Goal: Task Accomplishment & Management: Manage account settings

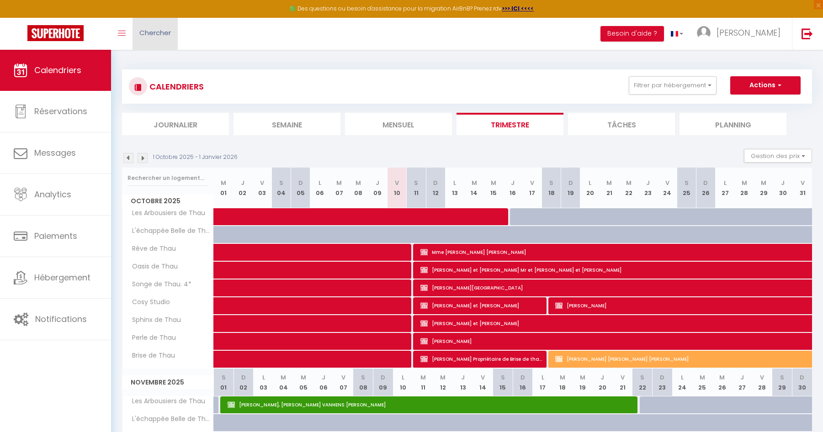
click at [153, 28] on span "Chercher" at bounding box center [155, 33] width 32 height 10
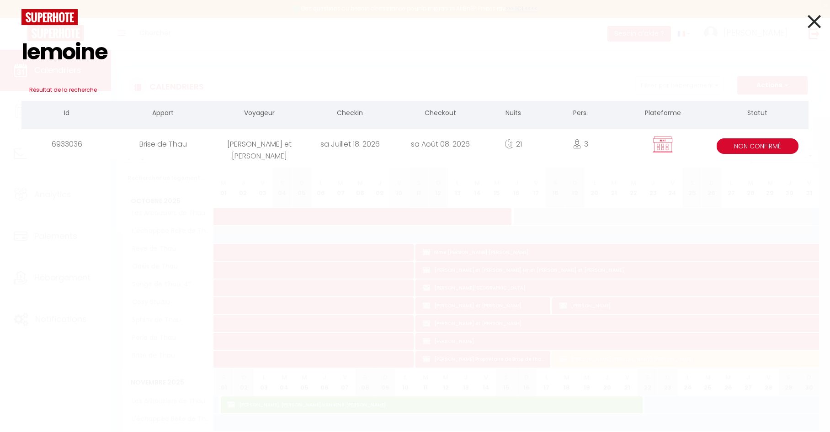
type input "lemoine"
click at [212, 139] on div "Brise de Thau" at bounding box center [163, 144] width 102 height 30
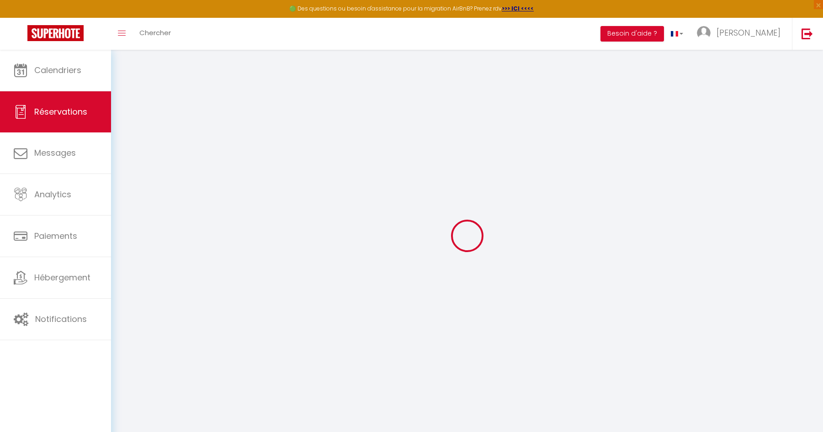
select select
checkbox input "true"
select select
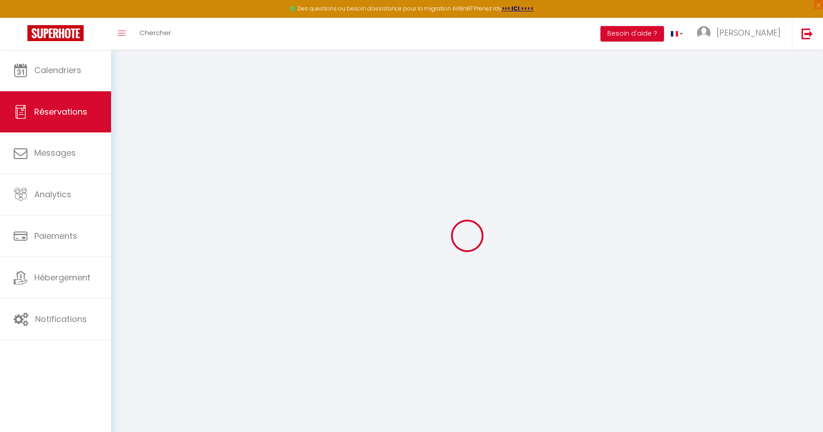
checkbox input "true"
type input "181.44"
select select
checkbox input "true"
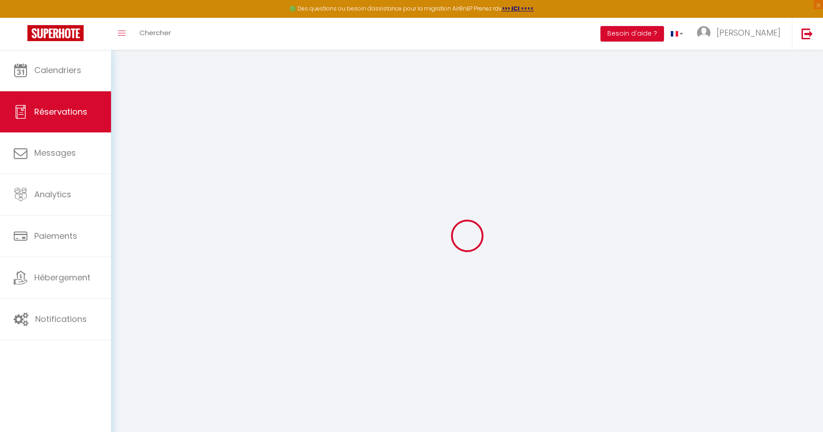
select select
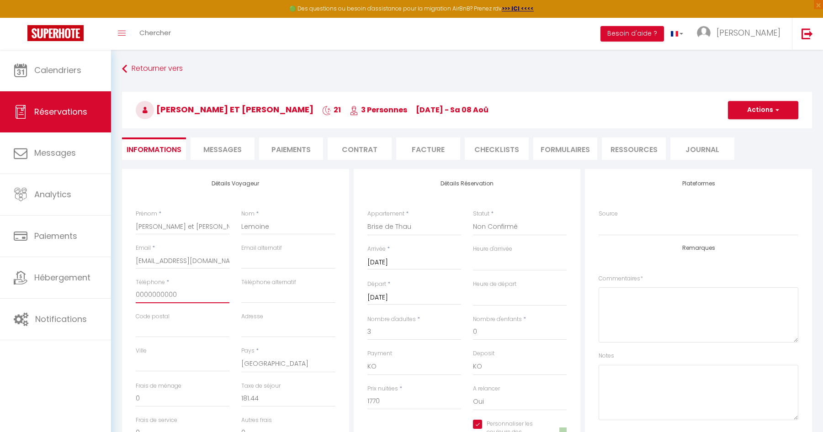
click at [159, 297] on input "0000000000" at bounding box center [183, 295] width 94 height 16
type input "0"
select select
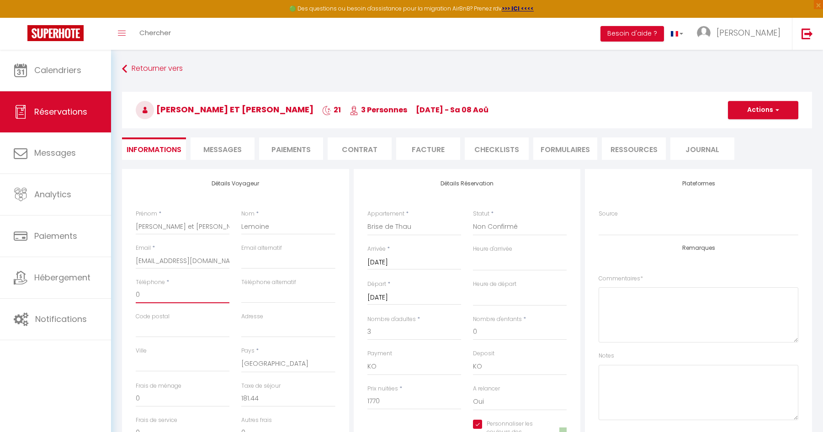
checkbox input "true"
type input "06"
select select
checkbox input "true"
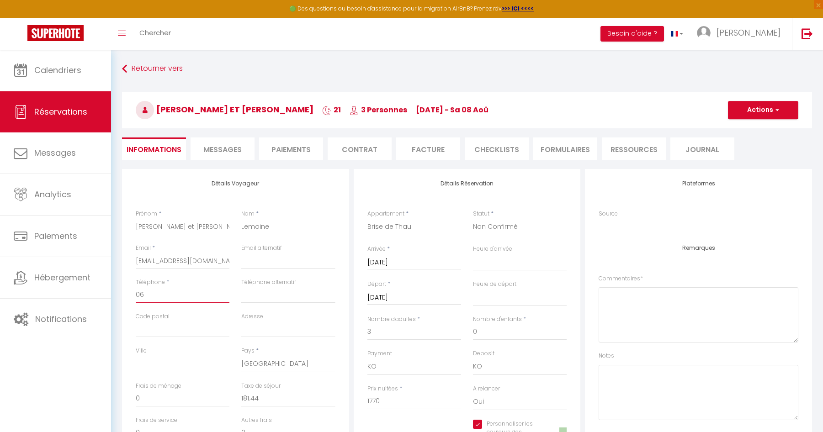
type input "06"
select select
checkbox input "true"
type input "06"
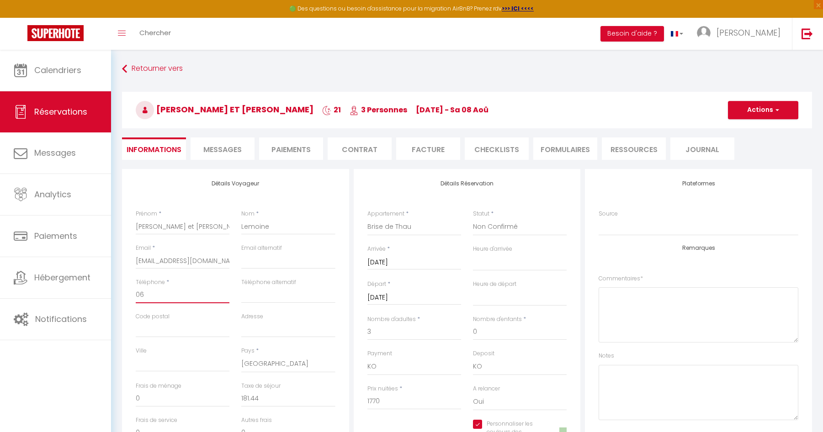
select select
checkbox input "true"
type input "066"
select select
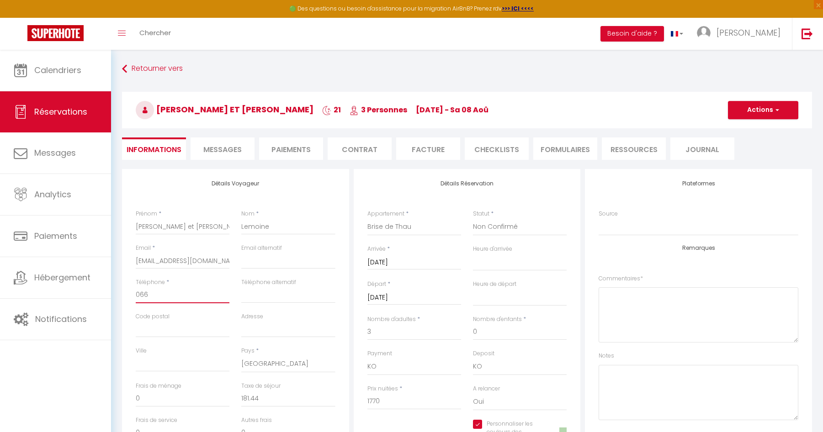
select select
checkbox input "true"
type input "0662"
select select
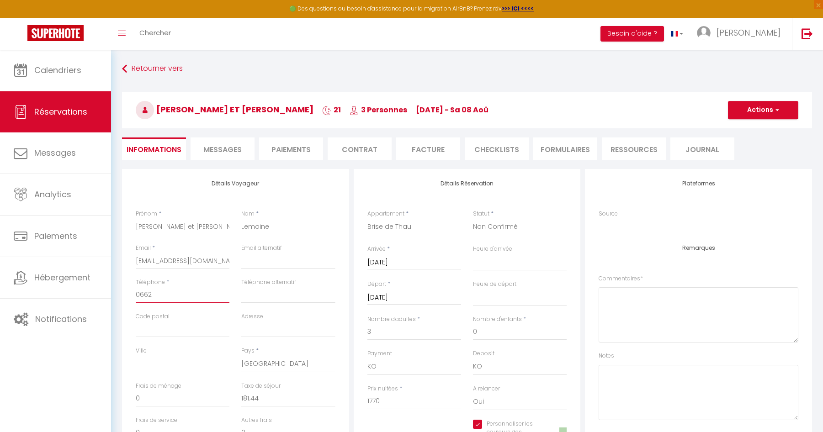
checkbox input "true"
type input "06620"
select select
checkbox input "true"
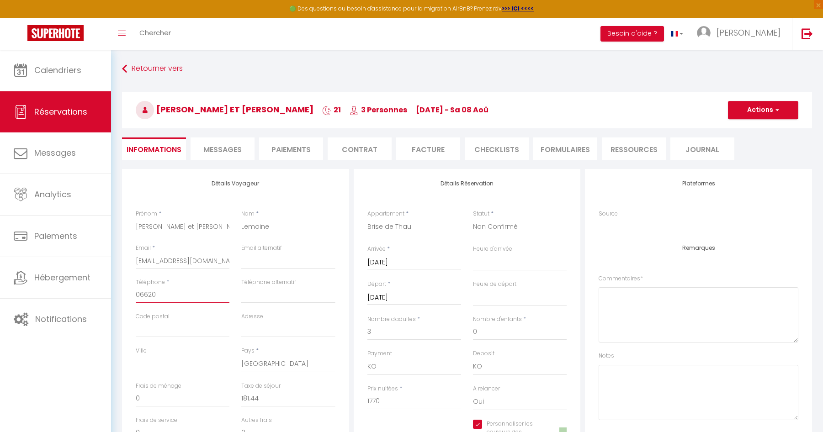
type input "066202"
select select
checkbox input "true"
type input "0662020"
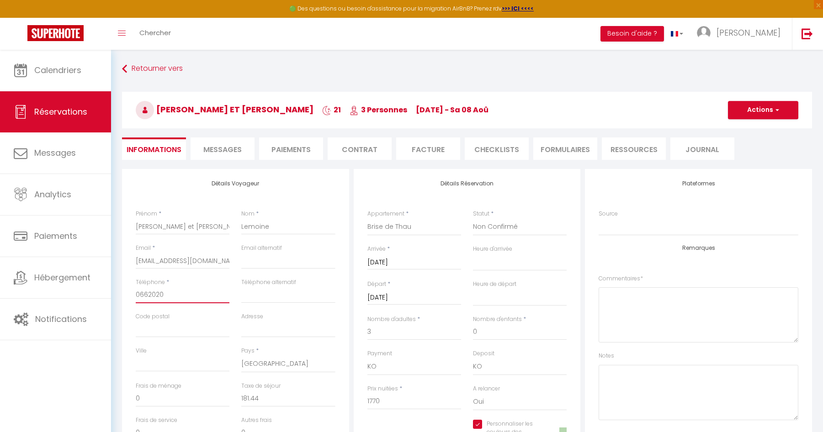
select select
checkbox input "true"
type input "06620202"
select select
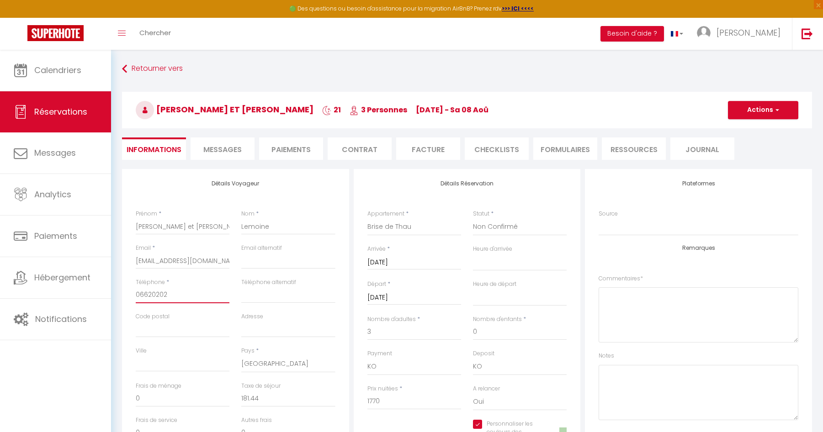
select select
checkbox input "true"
type input "066202023"
select select
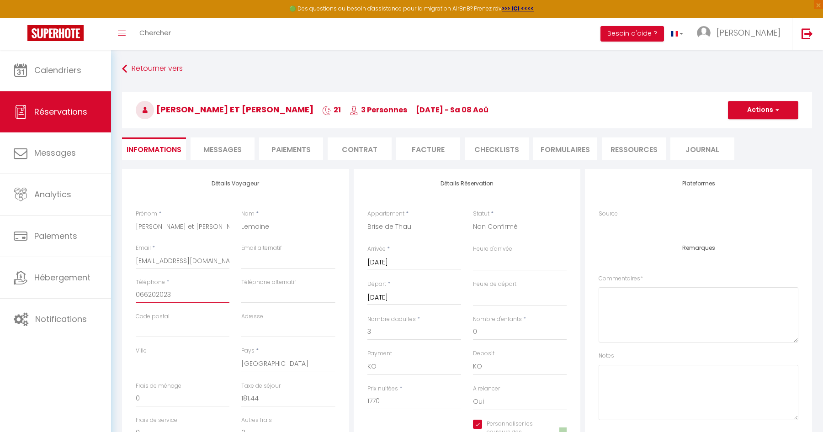
checkbox input "true"
type input "0662020232"
select select
checkbox input "true"
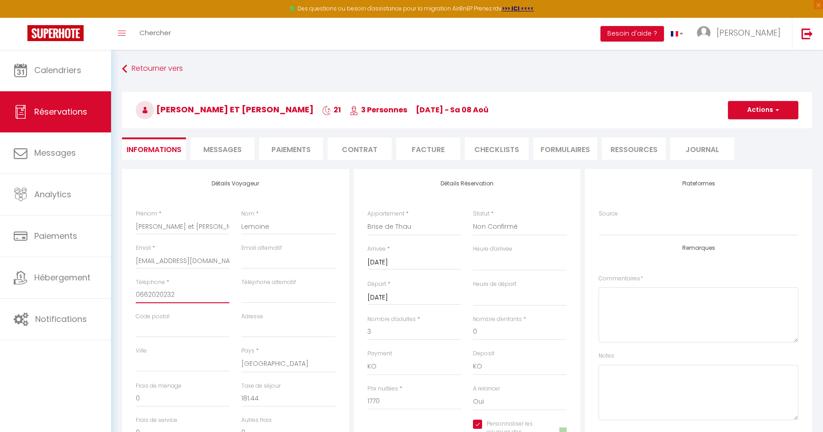
type input "0662020232"
click at [174, 328] on input "Code postal" at bounding box center [183, 329] width 94 height 16
click at [767, 111] on button "Actions" at bounding box center [763, 110] width 70 height 18
click at [754, 129] on link "Enregistrer" at bounding box center [754, 130] width 72 height 12
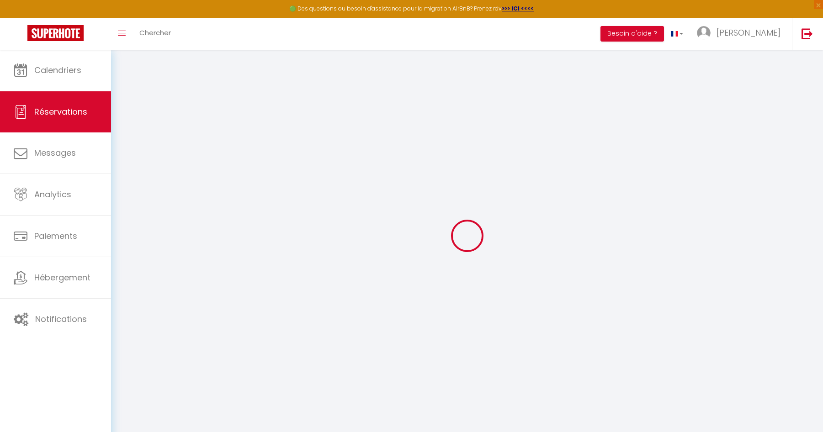
select select "not_cancelled"
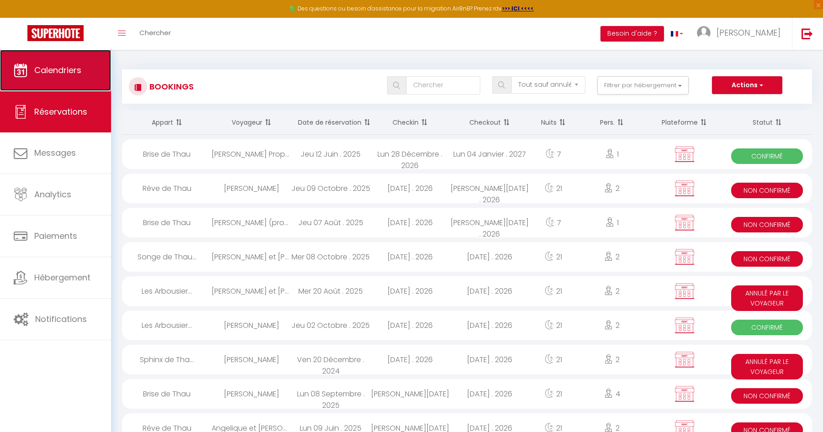
click at [66, 69] on span "Calendriers" at bounding box center [57, 69] width 47 height 11
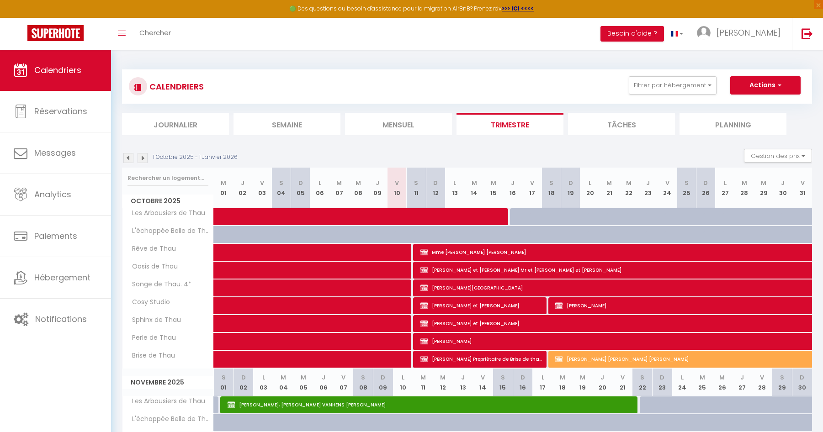
click at [143, 160] on img at bounding box center [143, 158] width 10 height 10
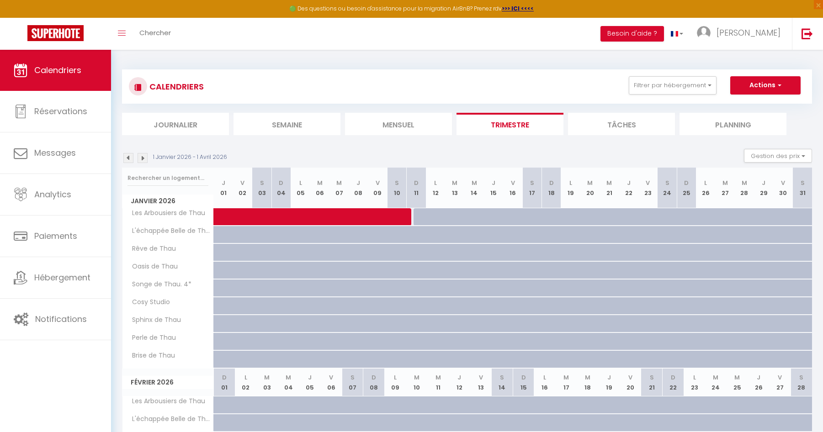
click at [143, 160] on img at bounding box center [143, 158] width 10 height 10
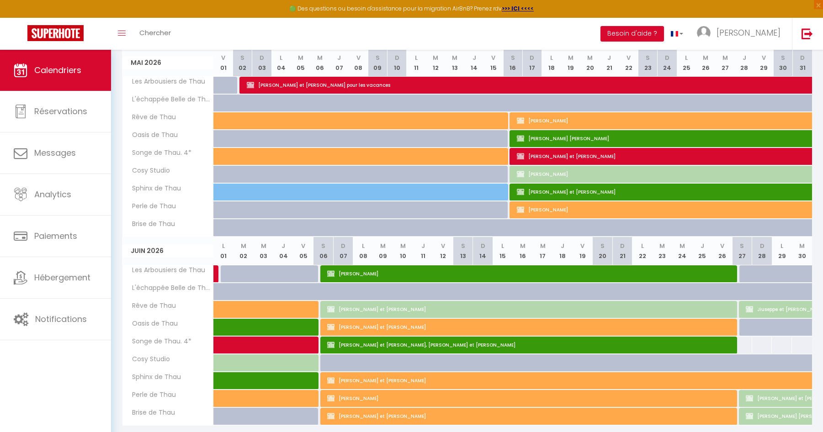
scroll to position [351, 0]
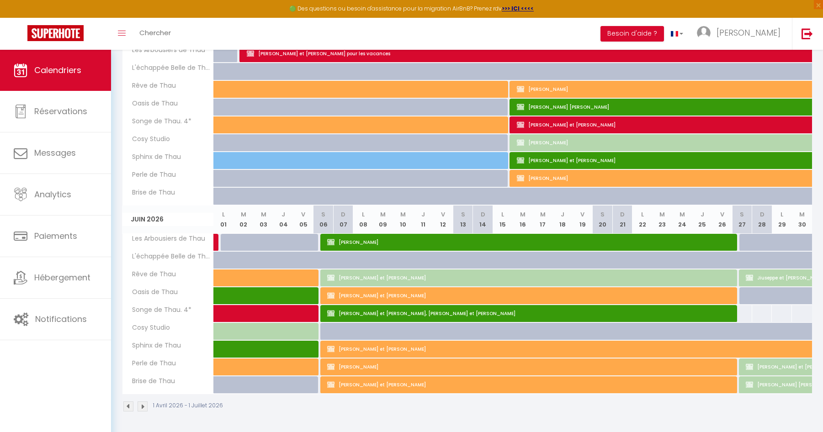
click at [143, 408] on img at bounding box center [143, 407] width 10 height 10
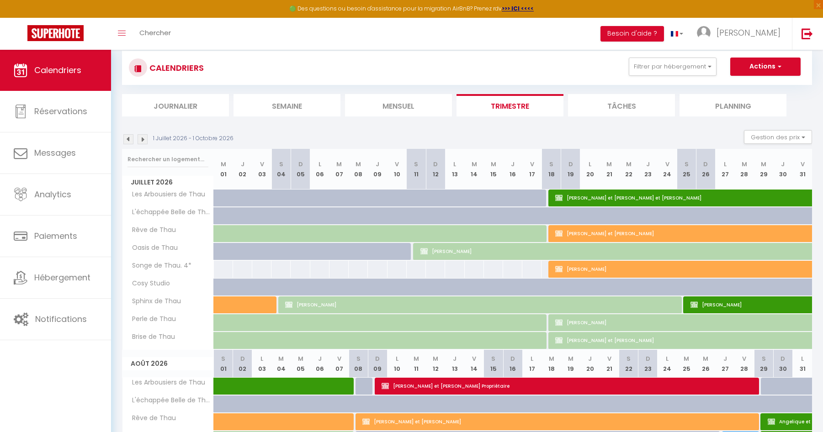
scroll to position [0, 0]
